Goal: Information Seeking & Learning: Learn about a topic

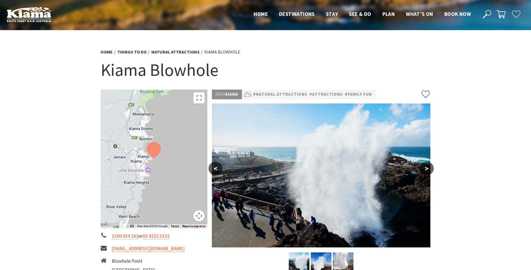
click at [431, 166] on button ">" at bounding box center [427, 168] width 14 height 13
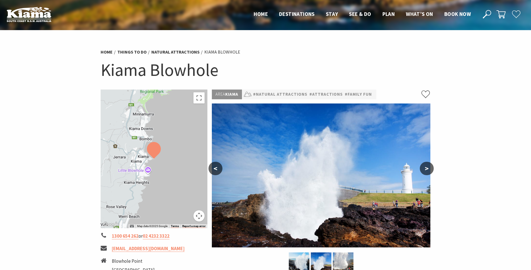
click at [431, 166] on button ">" at bounding box center [427, 168] width 14 height 13
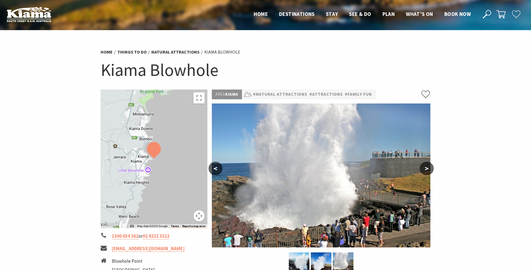
click at [431, 166] on button ">" at bounding box center [427, 168] width 14 height 13
click at [424, 167] on button ">" at bounding box center [427, 168] width 14 height 13
click at [427, 169] on button ">" at bounding box center [427, 168] width 14 height 13
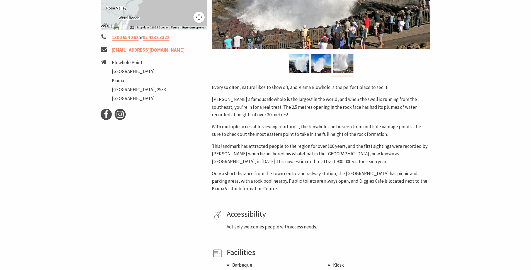
scroll to position [87, 0]
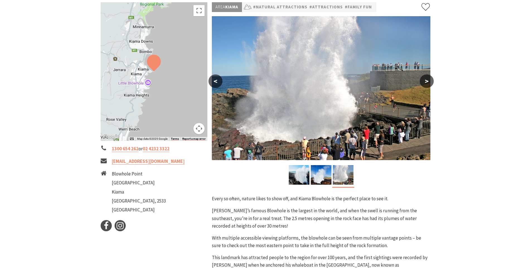
click at [428, 82] on button ">" at bounding box center [427, 80] width 14 height 13
click at [212, 81] on button "<" at bounding box center [215, 80] width 14 height 13
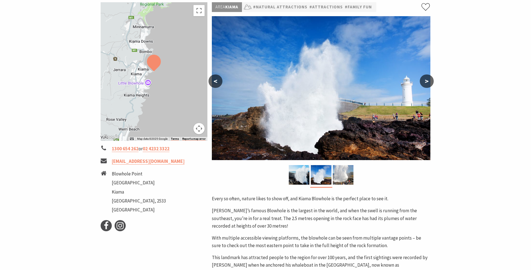
click at [212, 81] on button "<" at bounding box center [215, 80] width 14 height 13
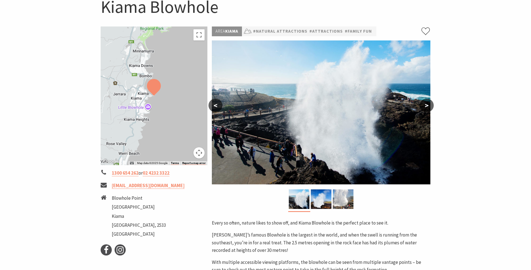
scroll to position [0, 0]
